Goal: Task Accomplishment & Management: Use online tool/utility

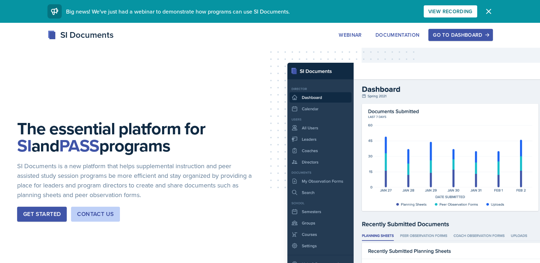
click at [454, 32] on div "Go to Dashboard" at bounding box center [460, 35] width 55 height 6
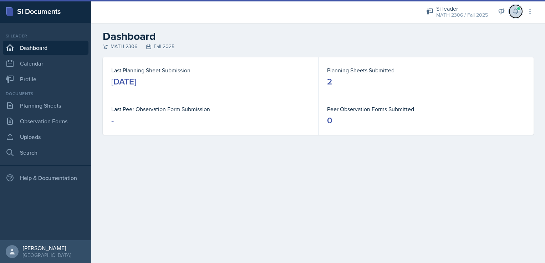
click at [520, 8] on span at bounding box center [519, 8] width 4 height 4
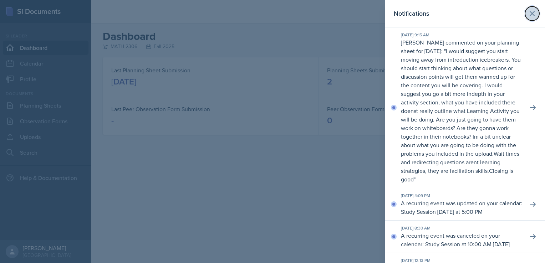
click at [528, 12] on icon at bounding box center [532, 13] width 9 height 9
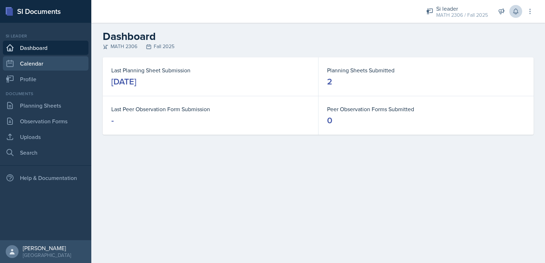
click at [48, 64] on link "Calendar" at bounding box center [46, 63] width 86 height 14
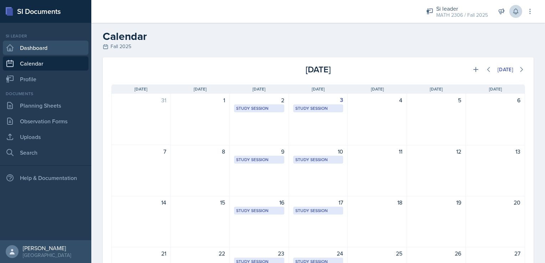
click at [40, 54] on link "Dashboard" at bounding box center [46, 48] width 86 height 14
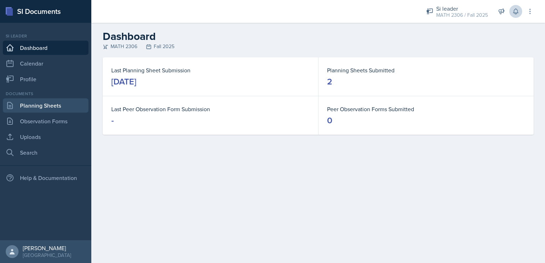
click at [47, 108] on link "Planning Sheets" at bounding box center [46, 105] width 86 height 14
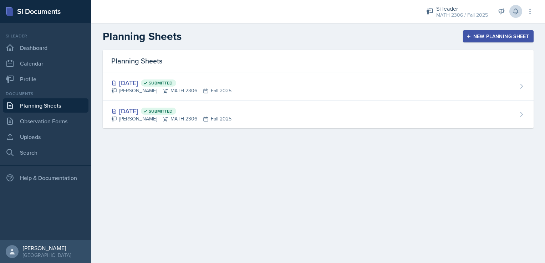
click at [481, 30] on div "Planning Sheets New Planning Sheet" at bounding box center [318, 36] width 454 height 13
click at [481, 34] on div "New Planning Sheet" at bounding box center [498, 37] width 61 height 6
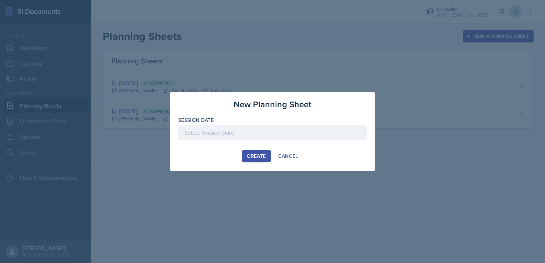
click at [270, 132] on div at bounding box center [272, 132] width 188 height 15
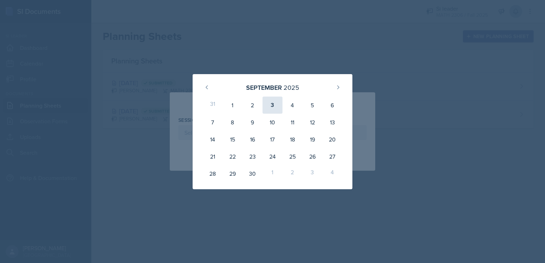
click at [270, 109] on div "3" at bounding box center [273, 105] width 20 height 17
type input "[DATE]"
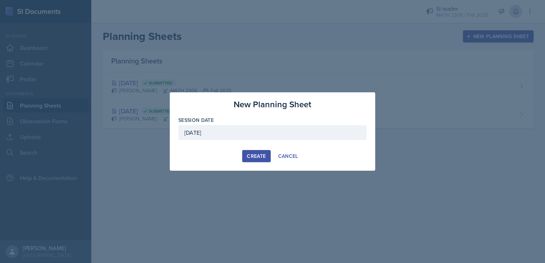
click at [255, 159] on div "Create" at bounding box center [256, 156] width 19 height 6
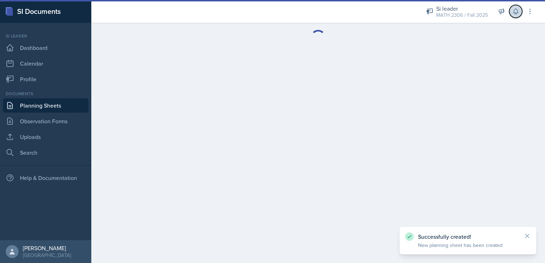
click at [518, 12] on icon at bounding box center [515, 11] width 7 height 7
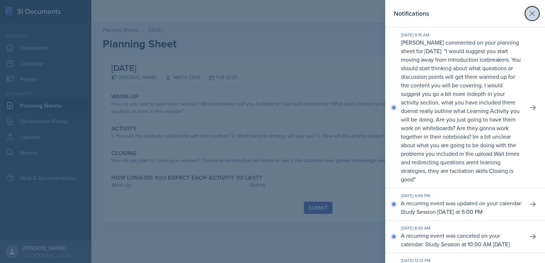
click at [528, 11] on icon at bounding box center [532, 13] width 9 height 9
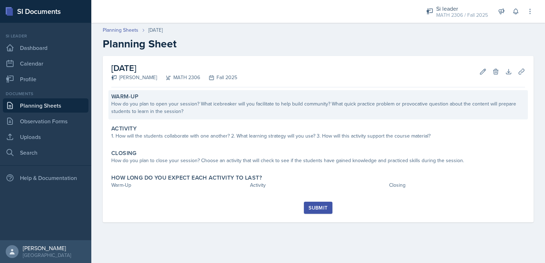
click at [384, 113] on div "How do you plan to open your session? What icebreaker will you facilitate to he…" at bounding box center [318, 107] width 414 height 15
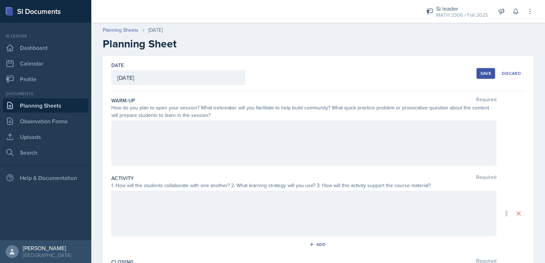
click at [377, 147] on div at bounding box center [303, 144] width 385 height 46
click at [377, 149] on div "Start with a fun Icebreaker question" at bounding box center [303, 144] width 385 height 46
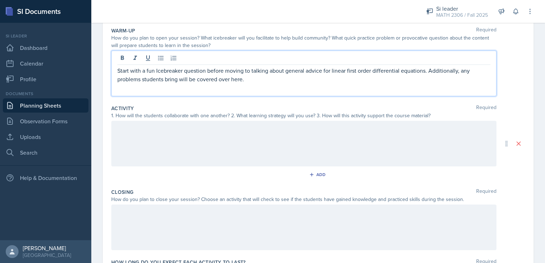
scroll to position [71, 0]
click at [261, 155] on div at bounding box center [303, 143] width 385 height 46
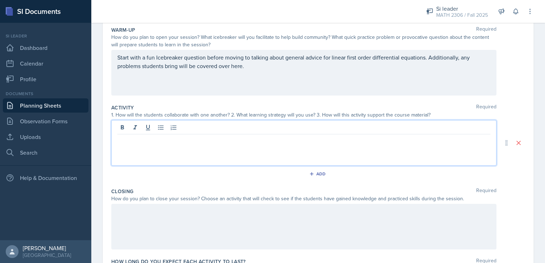
scroll to position [83, 0]
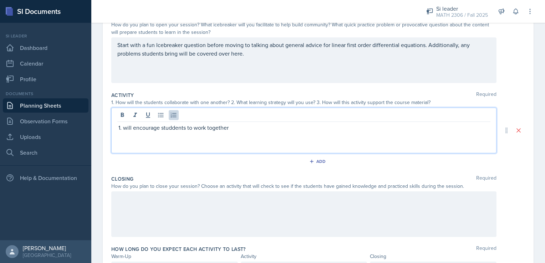
click at [187, 127] on p "will encourage studdents to work together" at bounding box center [306, 127] width 367 height 9
click at [246, 131] on p "will encourage students to work together" at bounding box center [306, 127] width 367 height 9
click at [277, 138] on p "Will primarily be going over problems from a PowerPoint" at bounding box center [306, 136] width 367 height 9
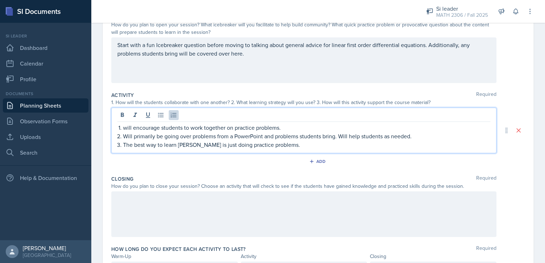
click at [254, 208] on div at bounding box center [303, 215] width 385 height 46
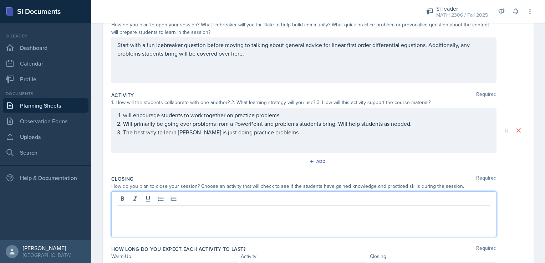
scroll to position [96, 0]
